Goal: Transaction & Acquisition: Purchase product/service

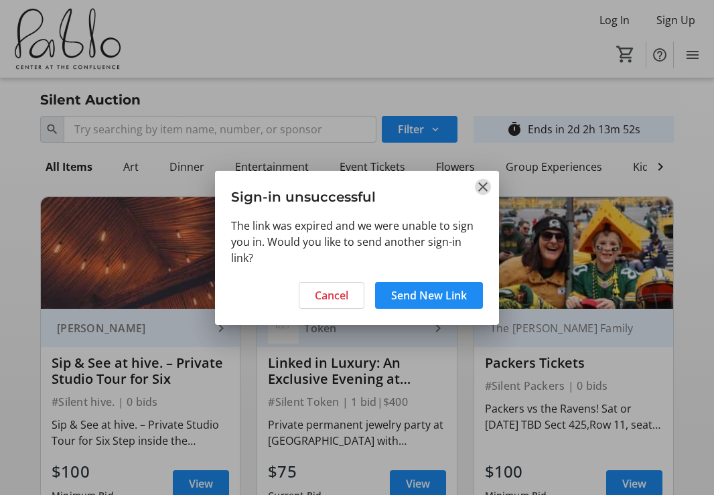
click at [482, 182] on mat-icon "Close" at bounding box center [483, 187] width 16 height 16
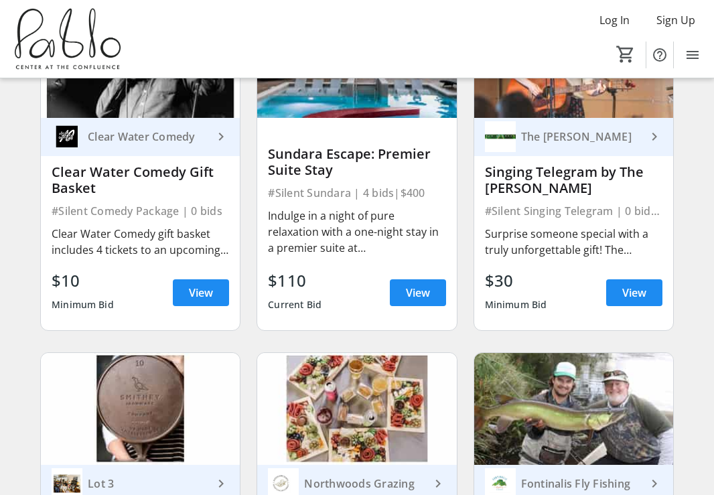
scroll to position [895, 0]
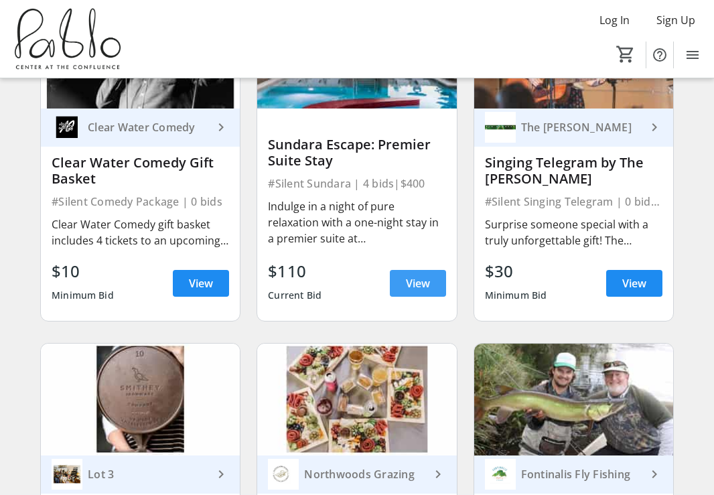
click at [418, 291] on span "View" at bounding box center [418, 283] width 24 height 16
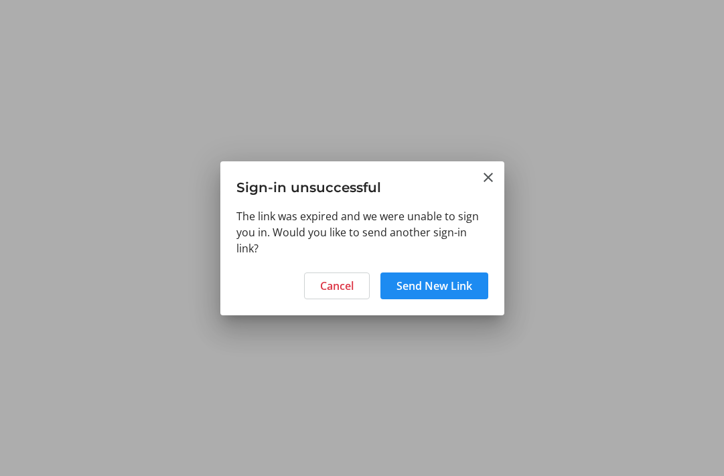
click at [491, 176] on mat-icon "Close" at bounding box center [488, 178] width 16 height 16
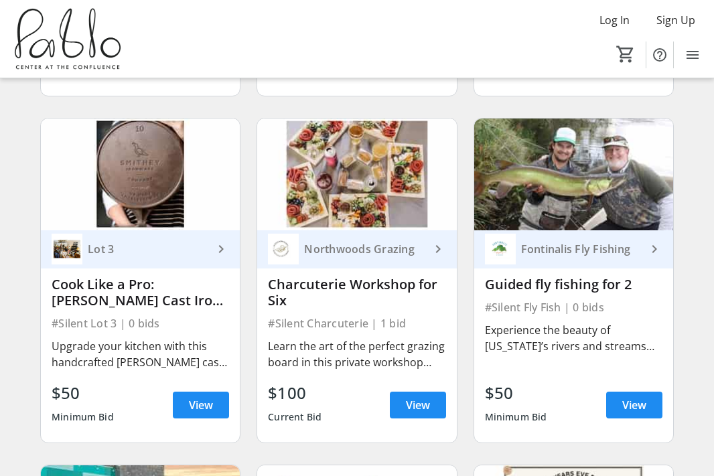
scroll to position [1122, 0]
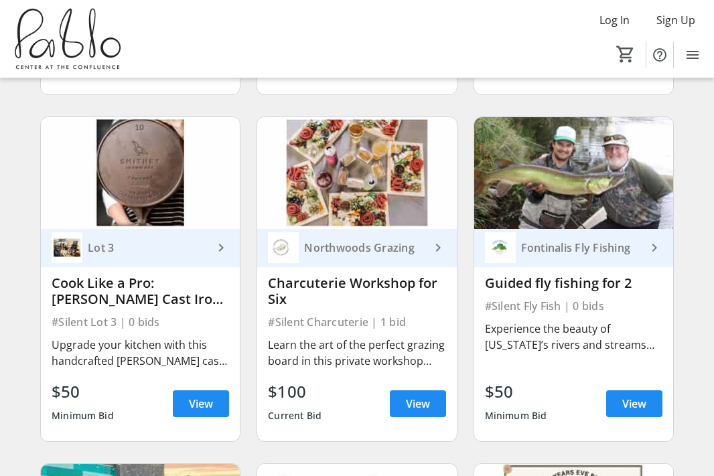
click at [160, 208] on img at bounding box center [140, 173] width 199 height 112
click at [150, 210] on img at bounding box center [140, 173] width 199 height 112
click at [196, 410] on span "View" at bounding box center [201, 404] width 24 height 16
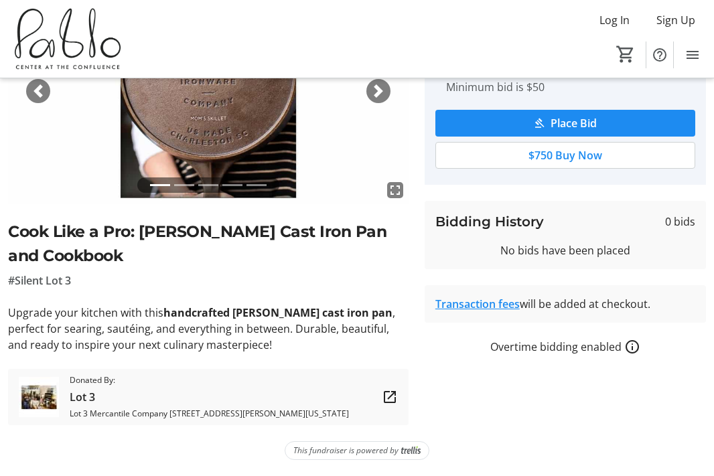
scroll to position [157, 0]
